Goal: Register for event/course

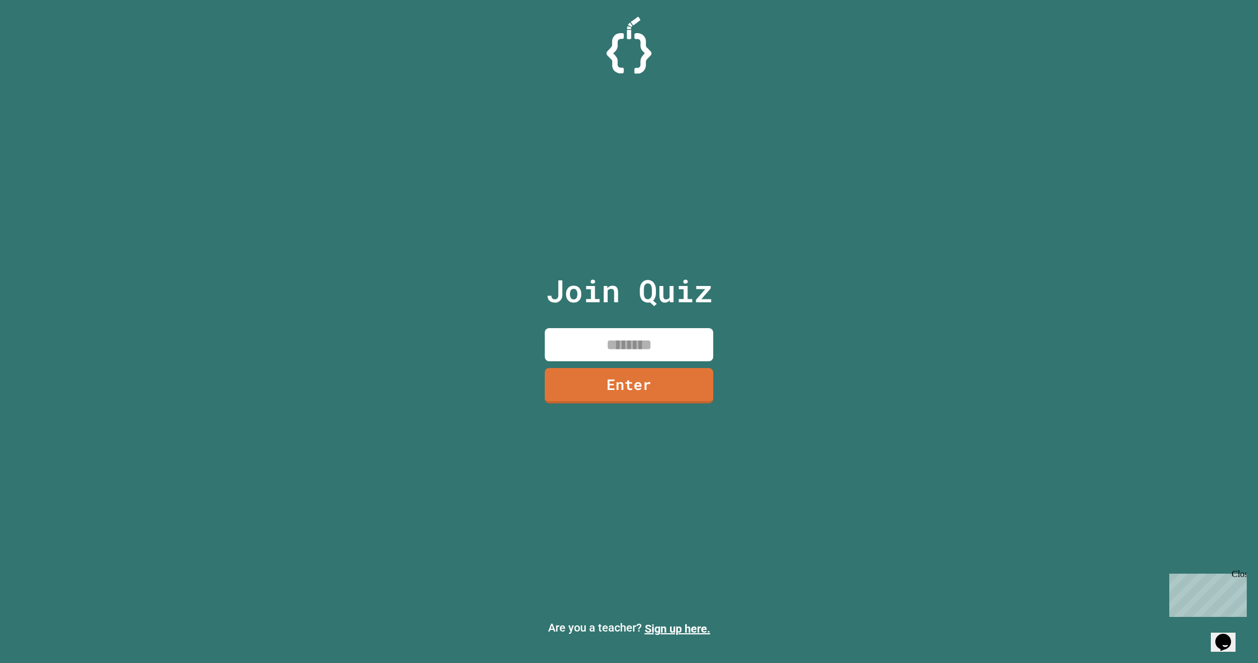
click at [622, 331] on div "Join Quiz Enter" at bounding box center [629, 331] width 189 height 606
click at [564, 360] on input at bounding box center [629, 344] width 168 height 33
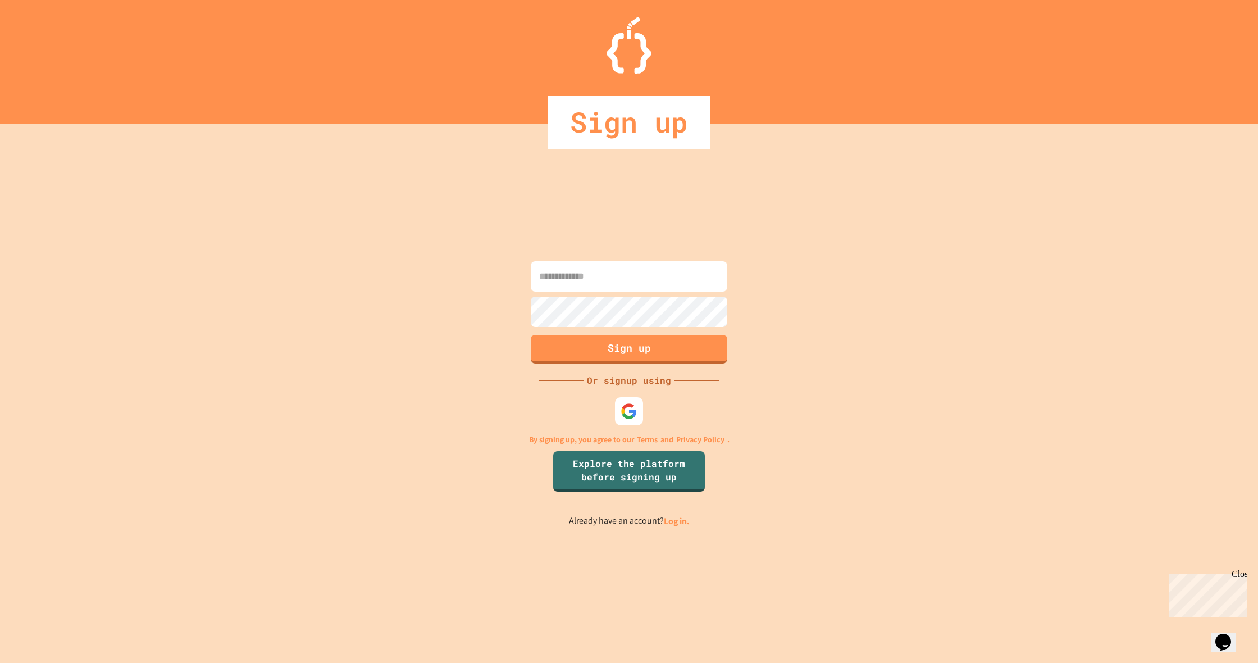
click at [592, 277] on input at bounding box center [629, 276] width 197 height 30
type input "**********"
click at [664, 341] on button "Sign up" at bounding box center [629, 347] width 200 height 29
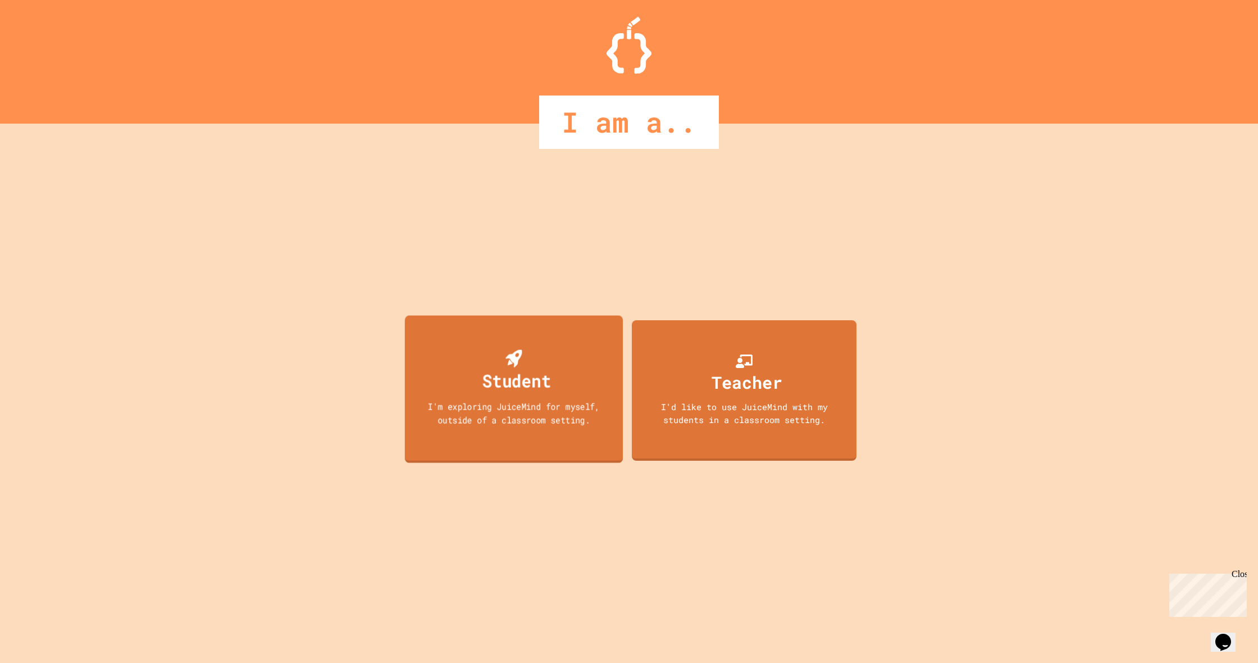
click at [494, 376] on div "Student" at bounding box center [516, 380] width 69 height 26
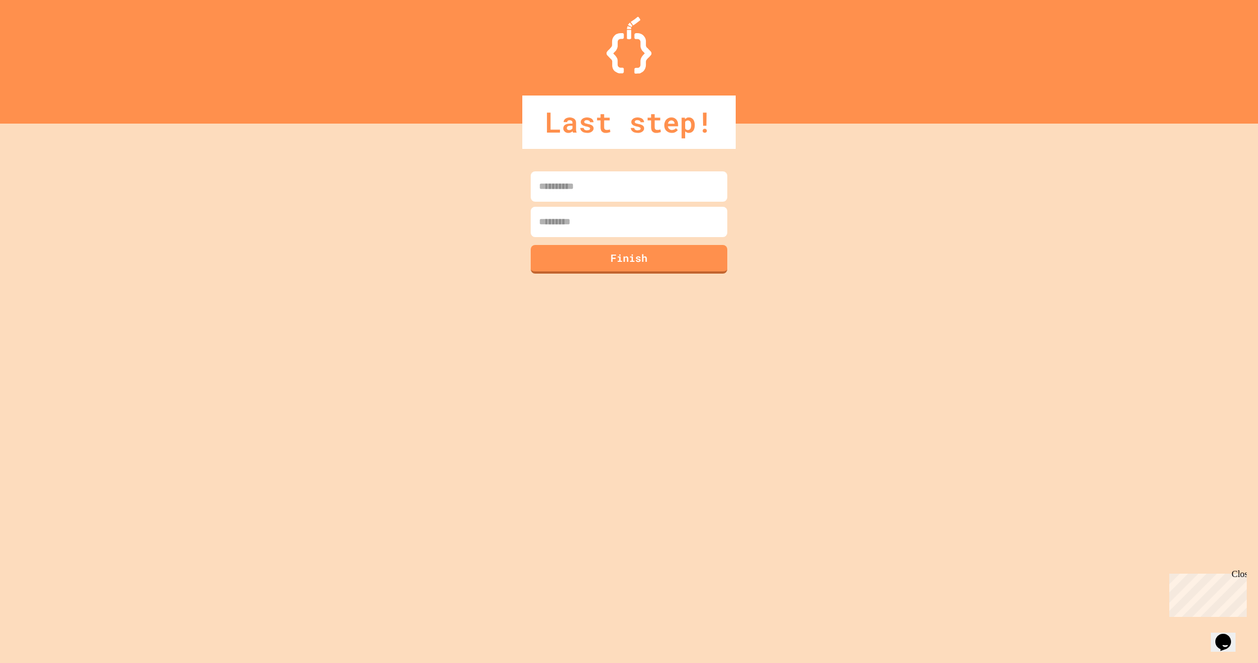
click at [604, 157] on div "Finish" at bounding box center [629, 393] width 1258 height 539
drag, startPoint x: 609, startPoint y: 175, endPoint x: 615, endPoint y: 188, distance: 13.8
click at [612, 182] on input at bounding box center [629, 186] width 197 height 30
type input "*****"
drag, startPoint x: 643, startPoint y: 193, endPoint x: 663, endPoint y: 214, distance: 28.6
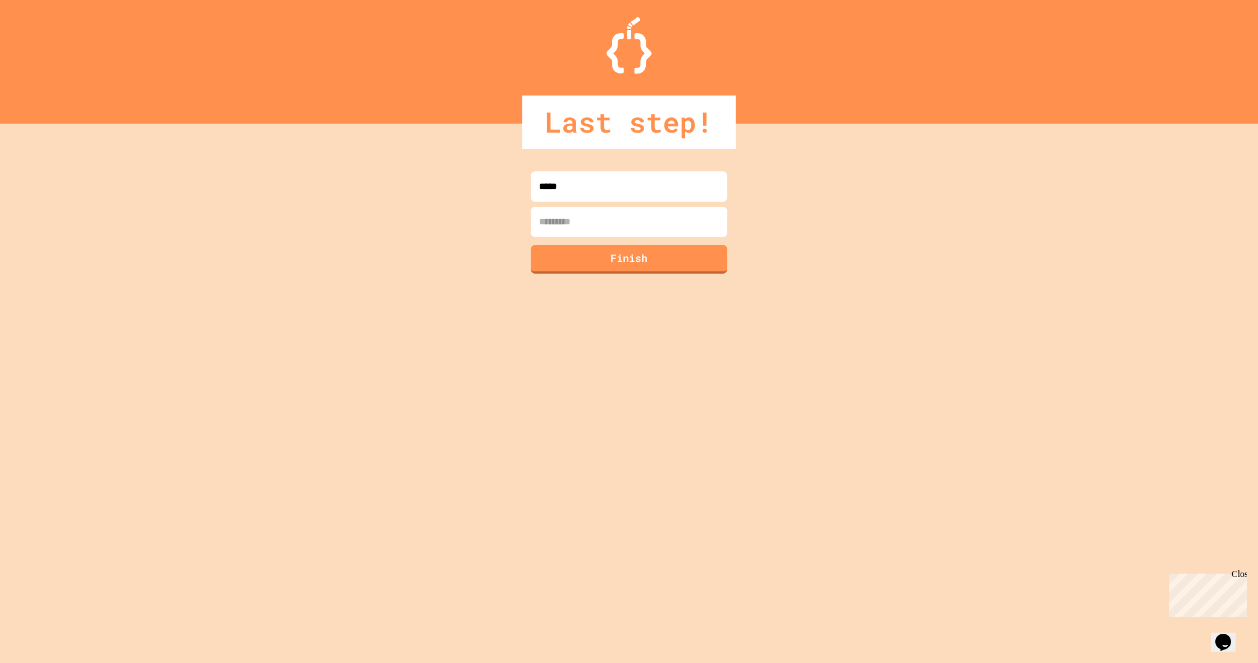
click at [663, 214] on input at bounding box center [629, 222] width 197 height 30
type input "*"
type input "*****"
click at [569, 253] on button "Finish" at bounding box center [629, 257] width 200 height 29
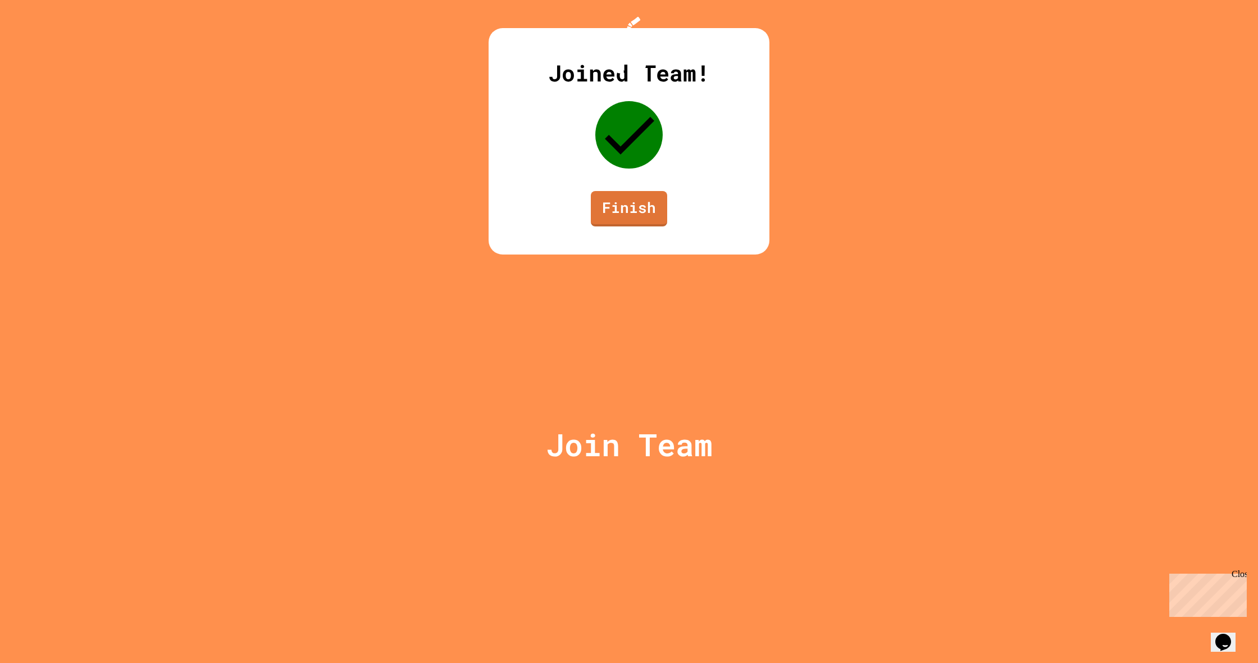
drag, startPoint x: 600, startPoint y: 376, endPoint x: 601, endPoint y: 383, distance: 7.5
click at [601, 254] on div "Joined Team! Finish" at bounding box center [629, 141] width 281 height 226
click at [609, 226] on link "Finish" at bounding box center [628, 207] width 77 height 37
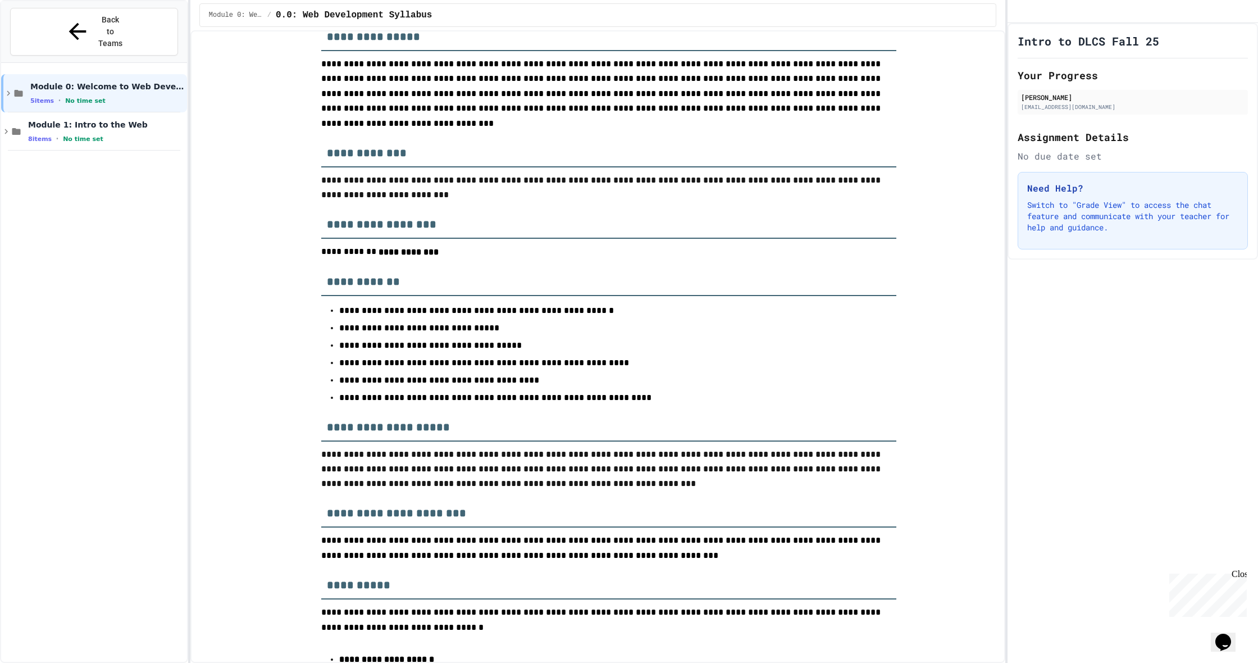
scroll to position [297, 0]
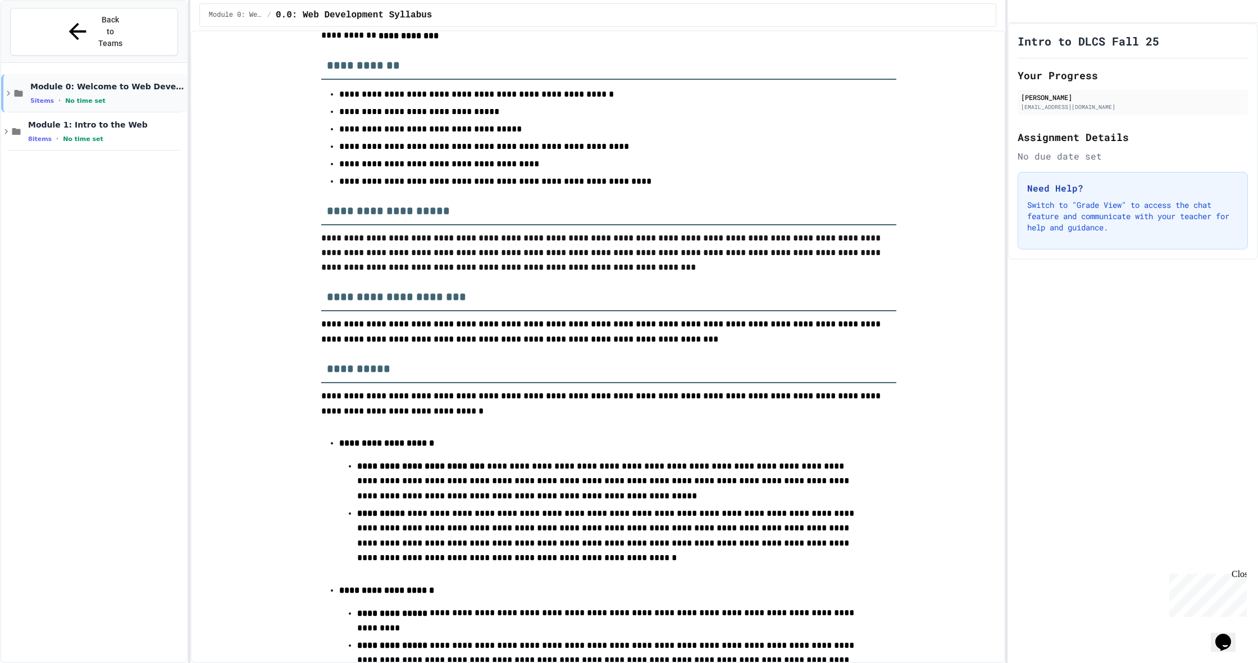
drag, startPoint x: 164, startPoint y: 85, endPoint x: 153, endPoint y: 86, distance: 11.3
click at [153, 86] on div "Module 0: Welcome to Web Development 5 items • No time set" at bounding box center [94, 93] width 186 height 38
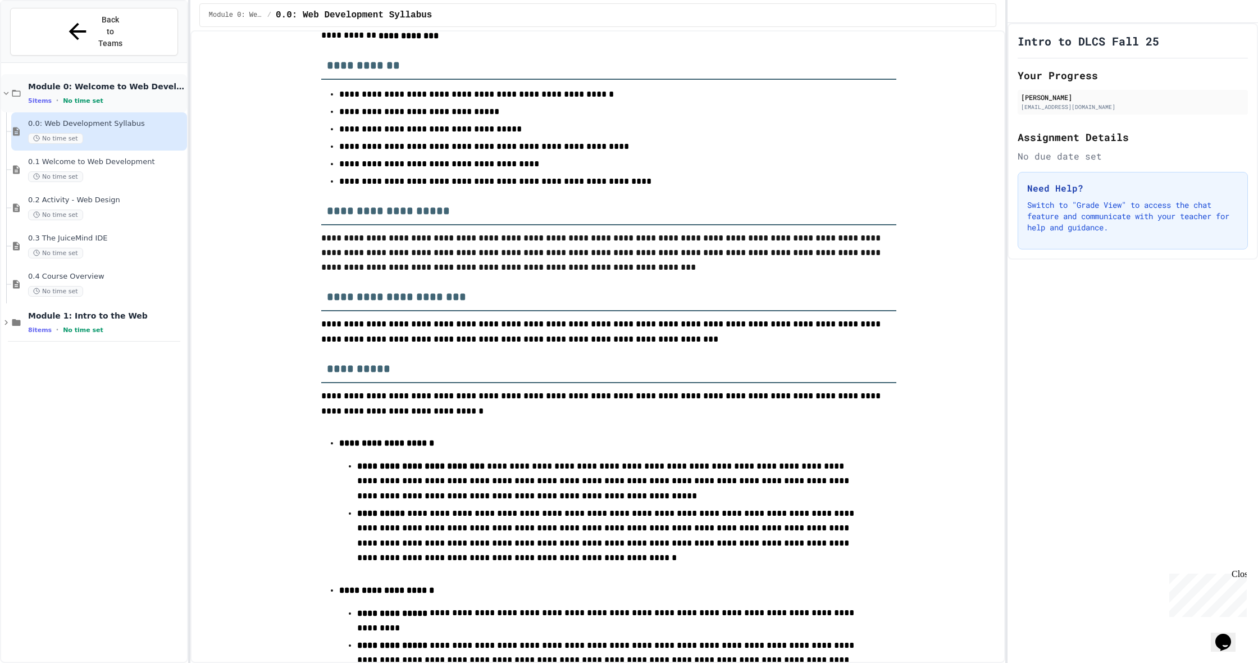
click at [167, 96] on div "5 items • No time set" at bounding box center [106, 100] width 157 height 9
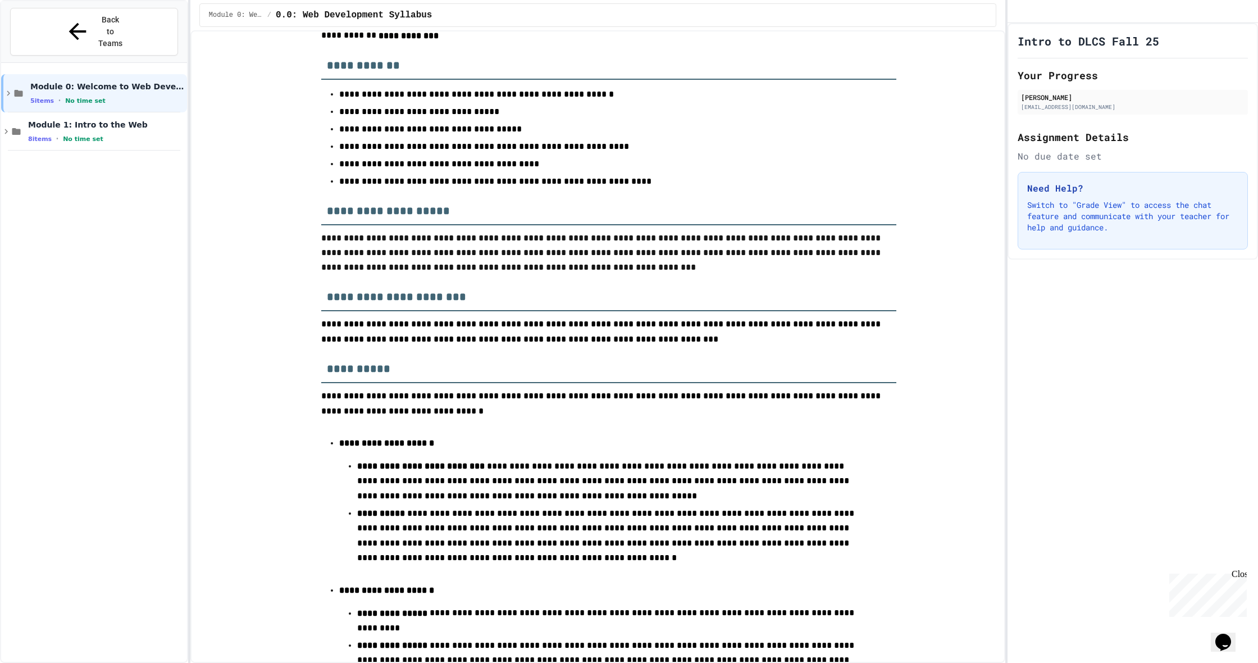
click at [167, 96] on div "5 items • No time set" at bounding box center [107, 100] width 154 height 9
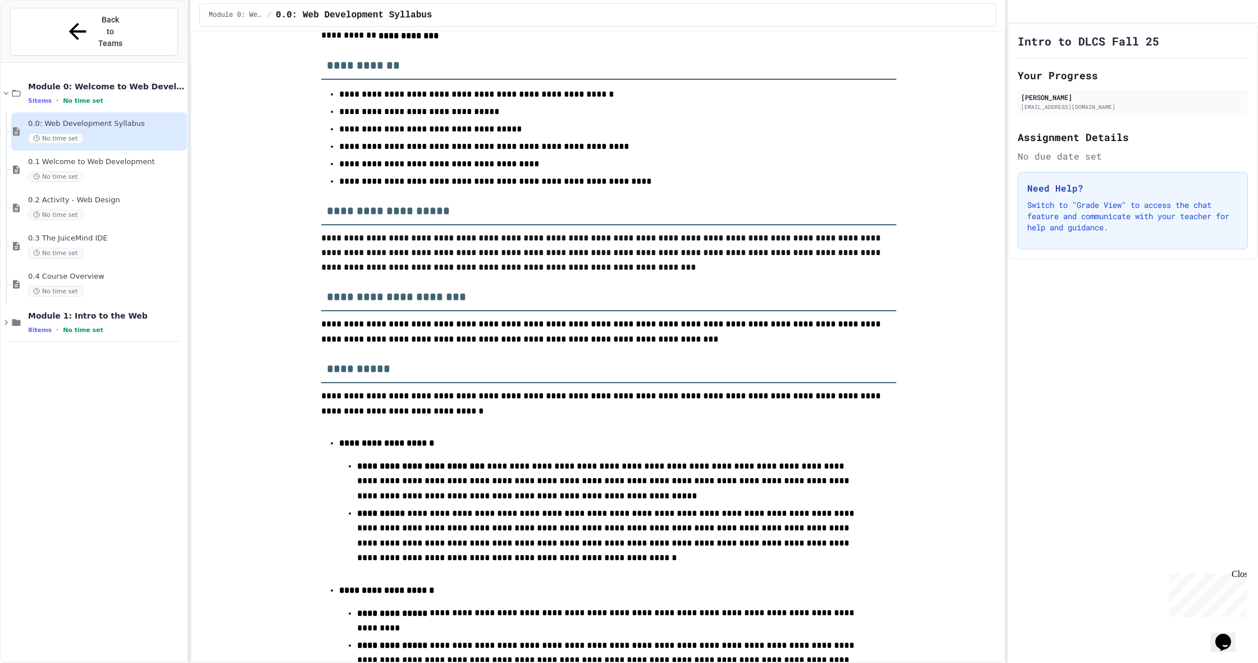
click at [167, 133] on div "No time set" at bounding box center [106, 138] width 157 height 11
click at [126, 171] on div "No time set" at bounding box center [106, 176] width 157 height 11
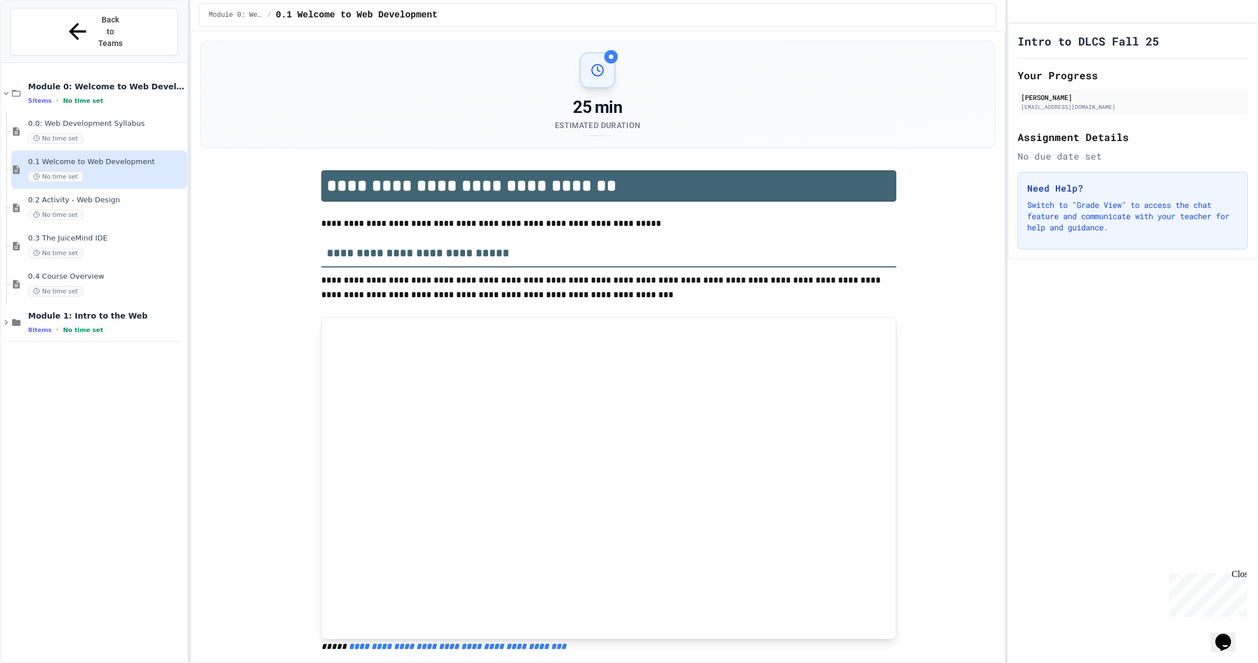
scroll to position [31, 0]
